Goal: Information Seeking & Learning: Learn about a topic

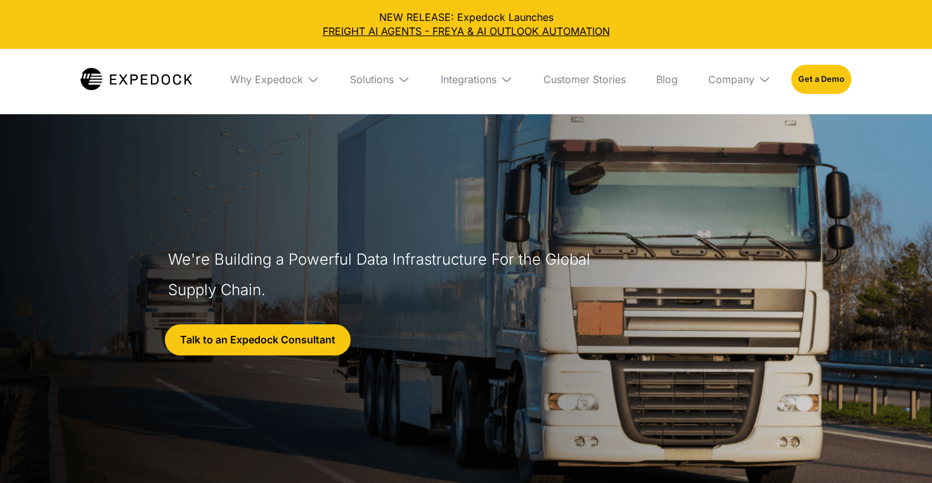
select select
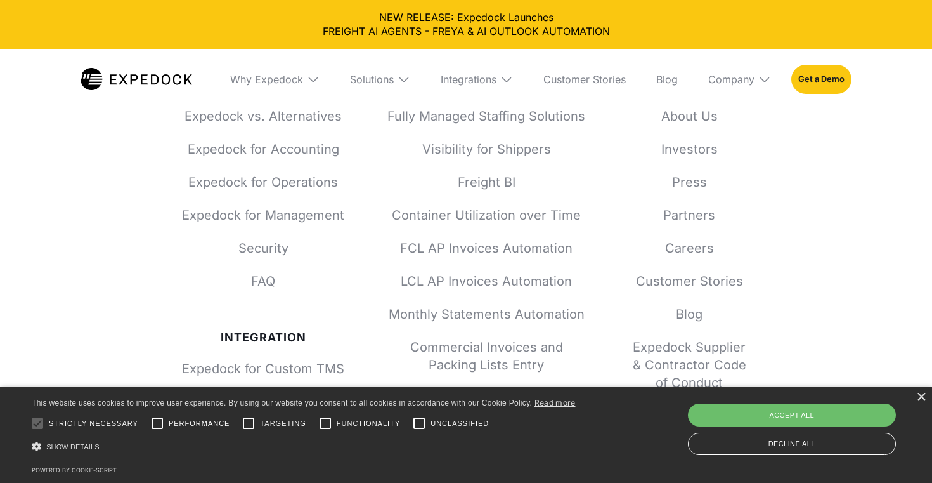
scroll to position [5749, 0]
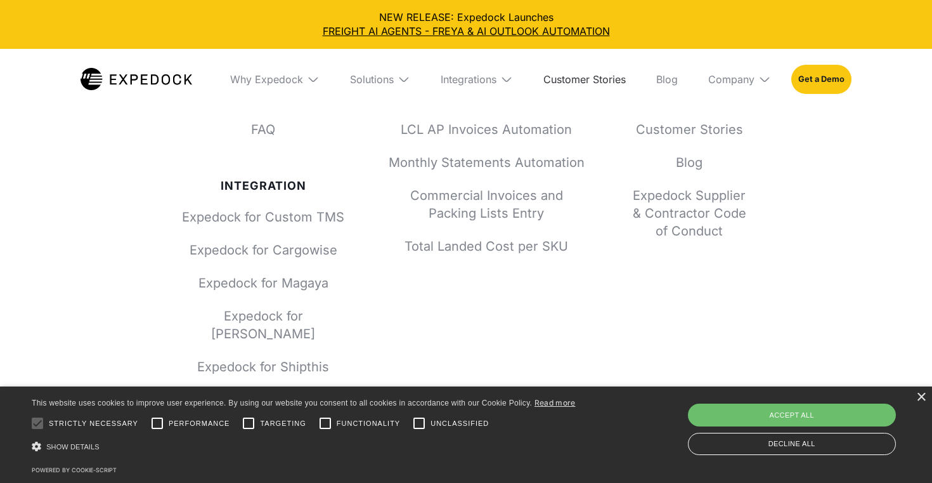
click at [594, 78] on link "Customer Stories" at bounding box center [584, 79] width 103 height 61
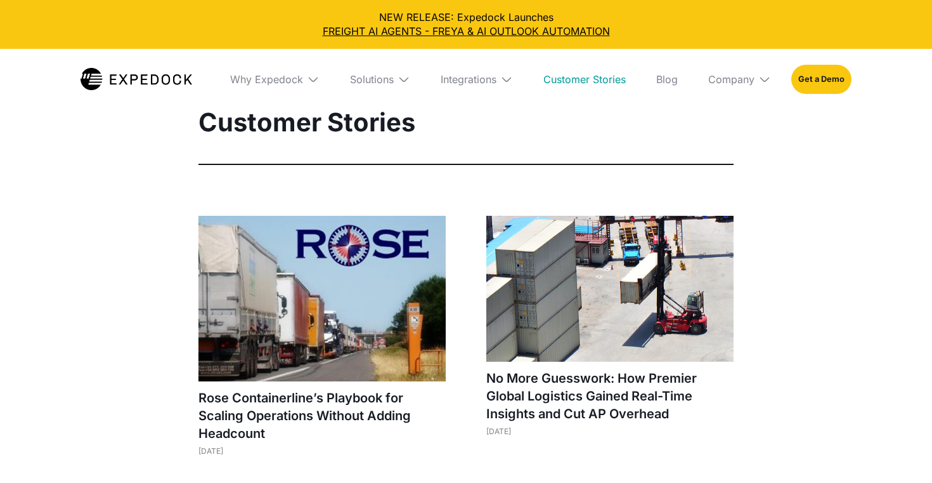
select select
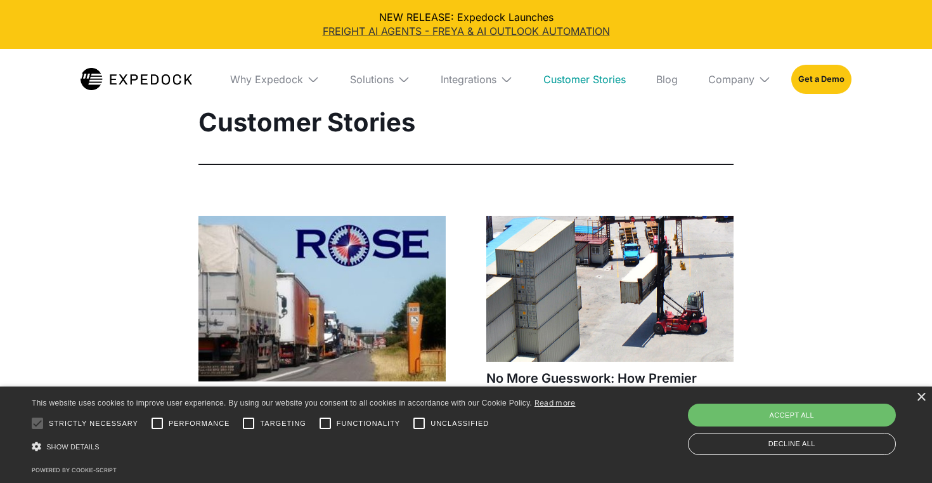
click at [524, 31] on link "FREIGHT AI AGENTS - FREYA & AI OUTLOOK AUTOMATION" at bounding box center [466, 31] width 912 height 14
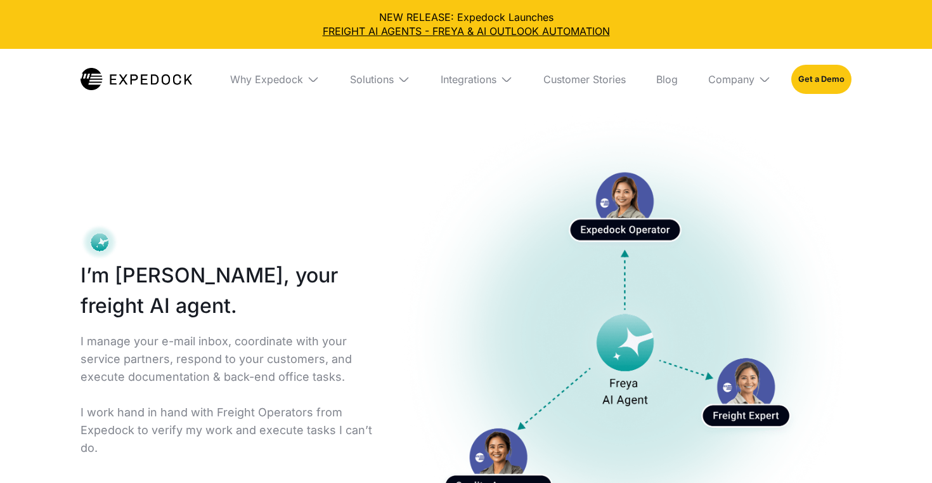
select select
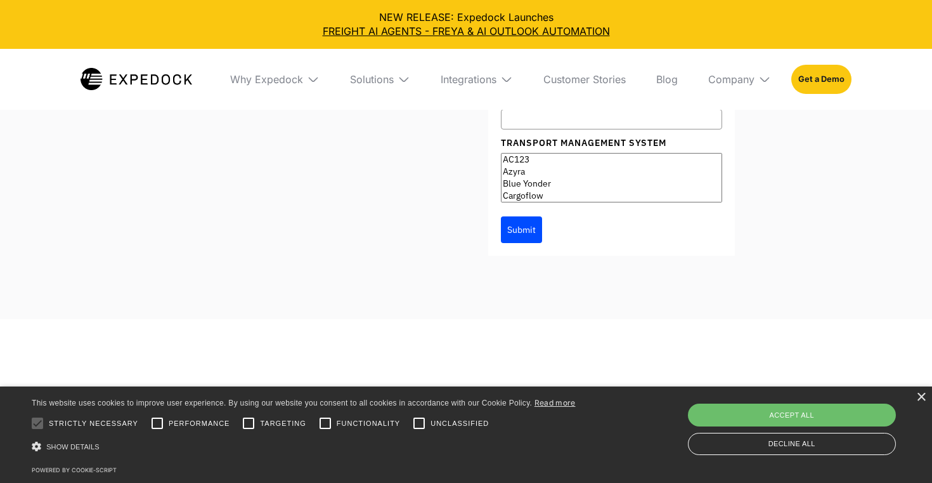
scroll to position [7313, 0]
